Goal: Task Accomplishment & Management: Manage account settings

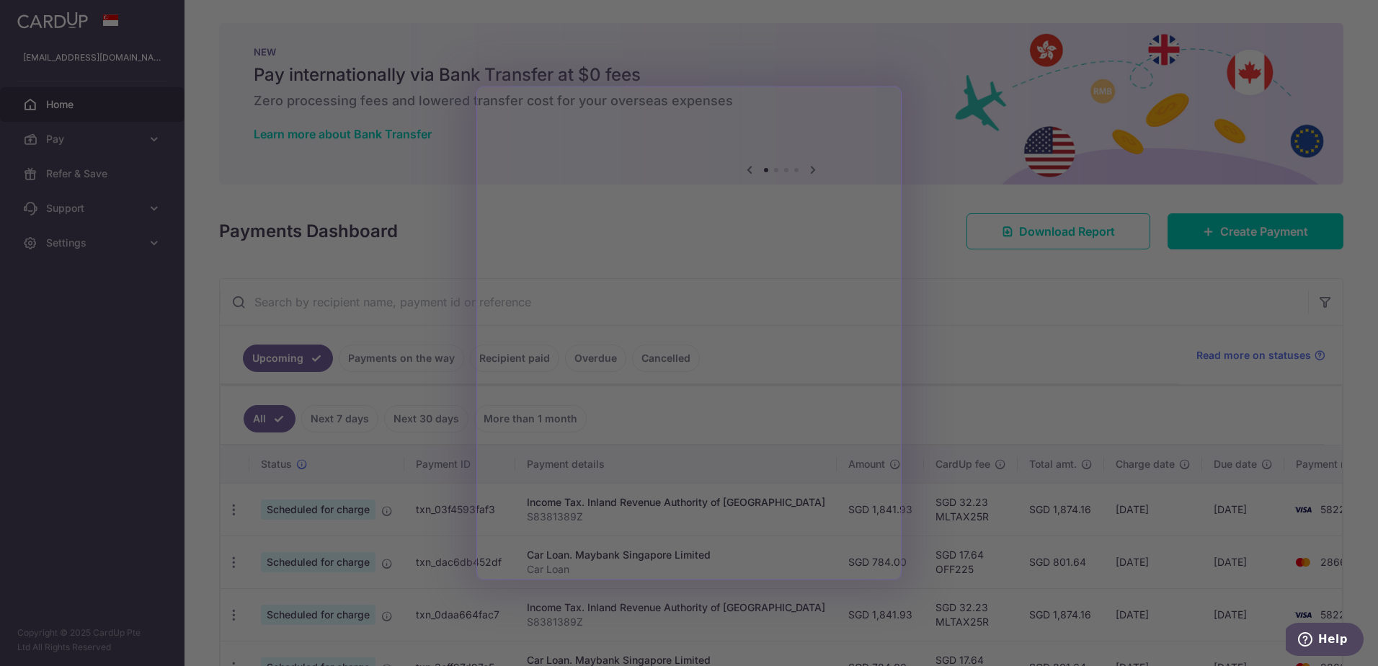
click at [987, 447] on div at bounding box center [695, 336] width 1391 height 672
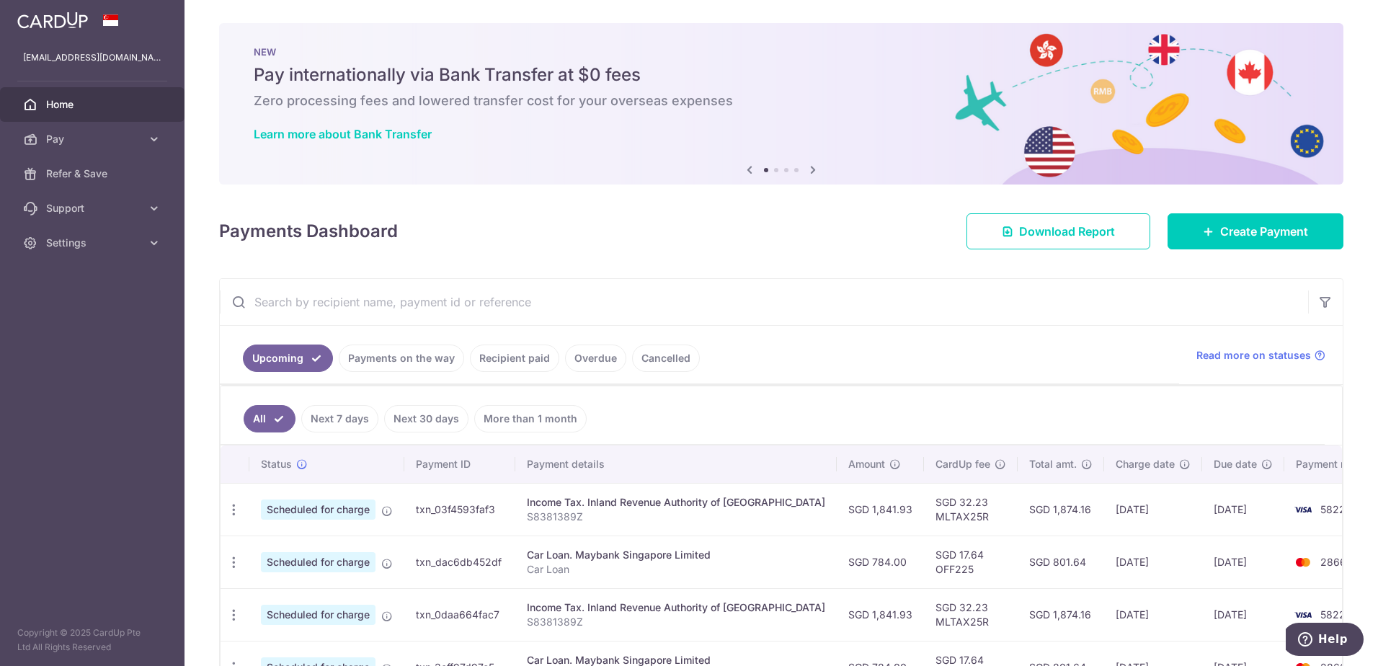
click at [439, 363] on link "Payments on the way" at bounding box center [401, 357] width 125 height 27
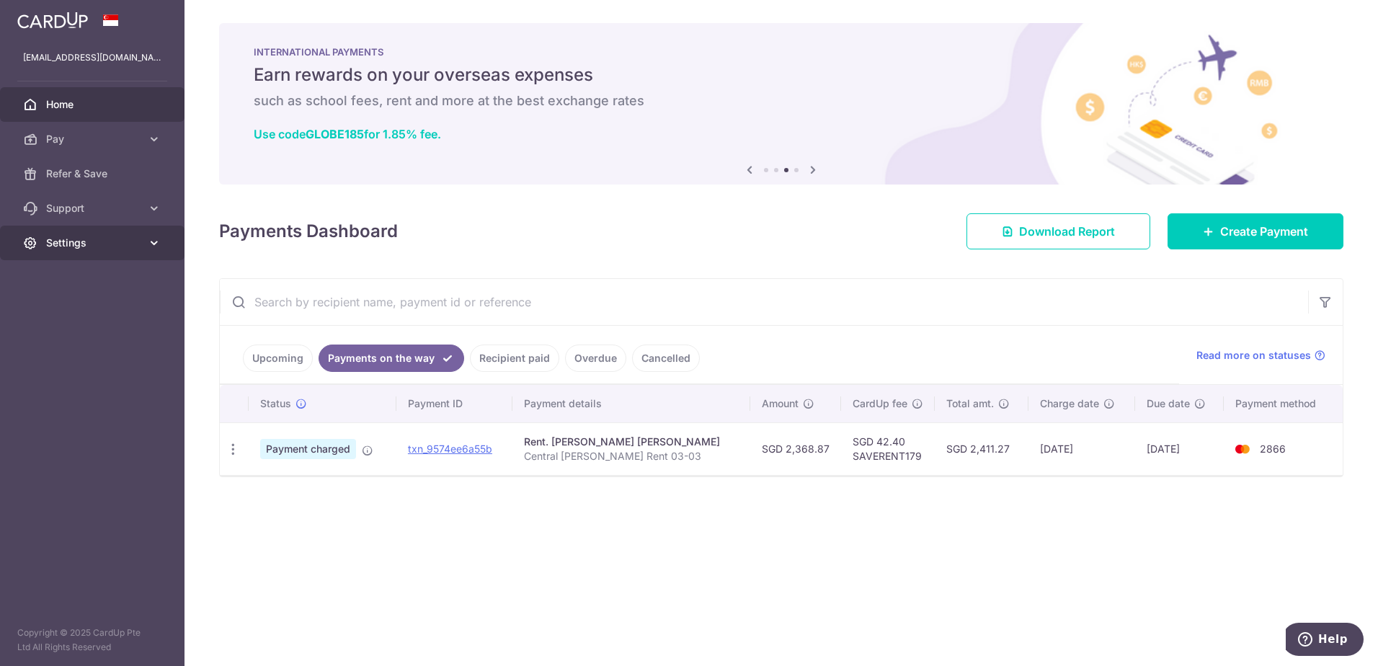
click at [150, 244] on icon at bounding box center [154, 243] width 14 height 14
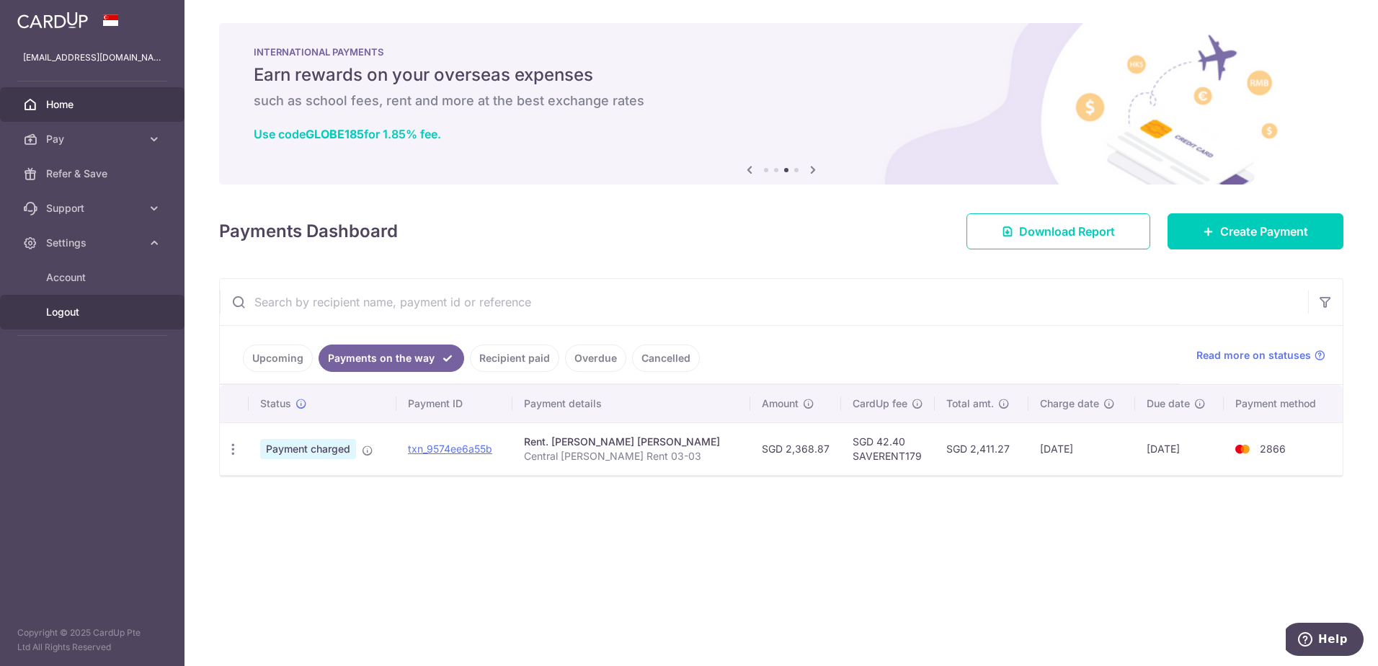
click at [130, 311] on span "Logout" at bounding box center [93, 312] width 95 height 14
